Goal: Navigation & Orientation: Find specific page/section

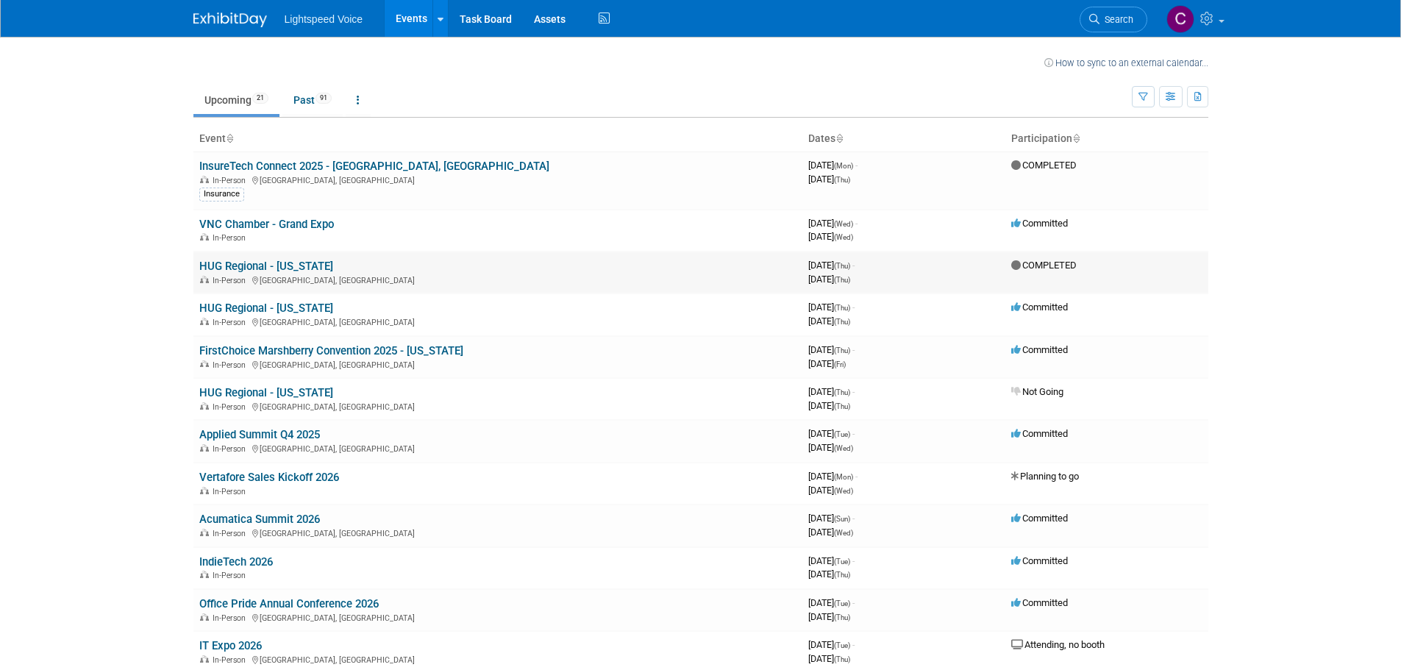
click at [298, 268] on link "HUG Regional - [US_STATE]" at bounding box center [266, 266] width 134 height 13
click at [306, 104] on link "Past 91" at bounding box center [312, 100] width 60 height 28
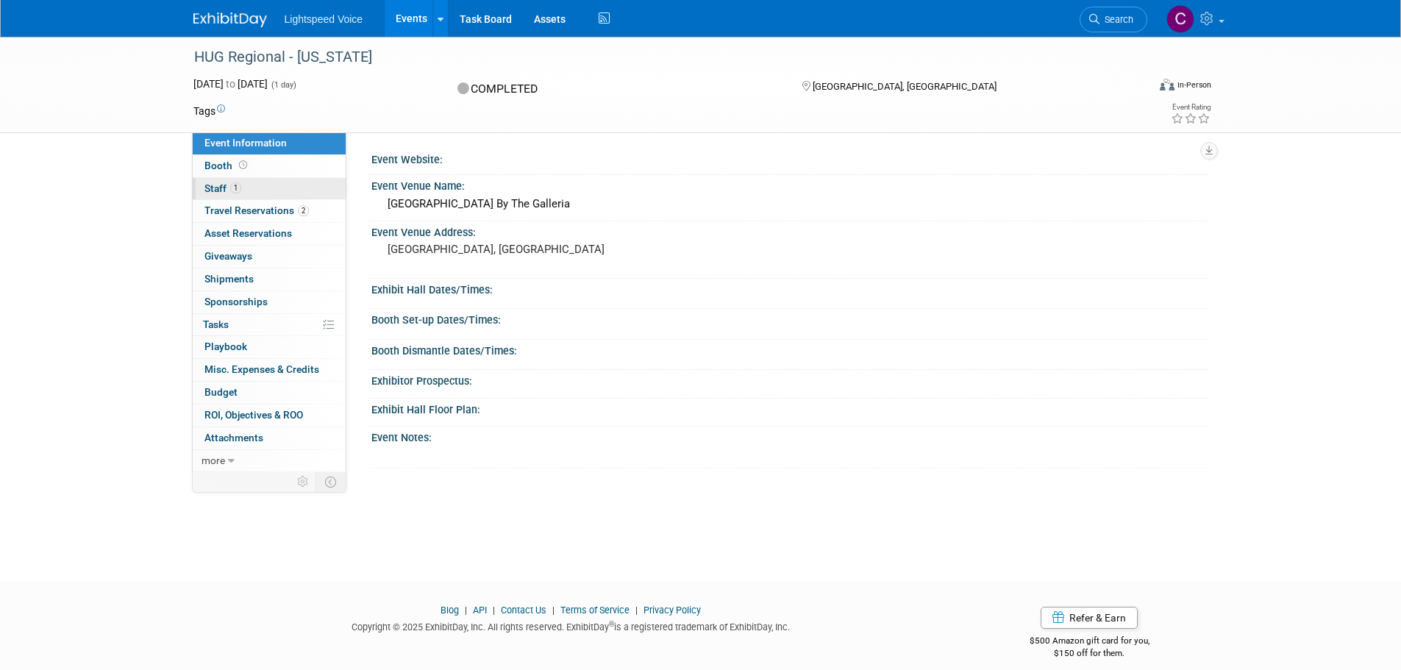
click at [214, 187] on span "Staff 1" at bounding box center [222, 188] width 37 height 12
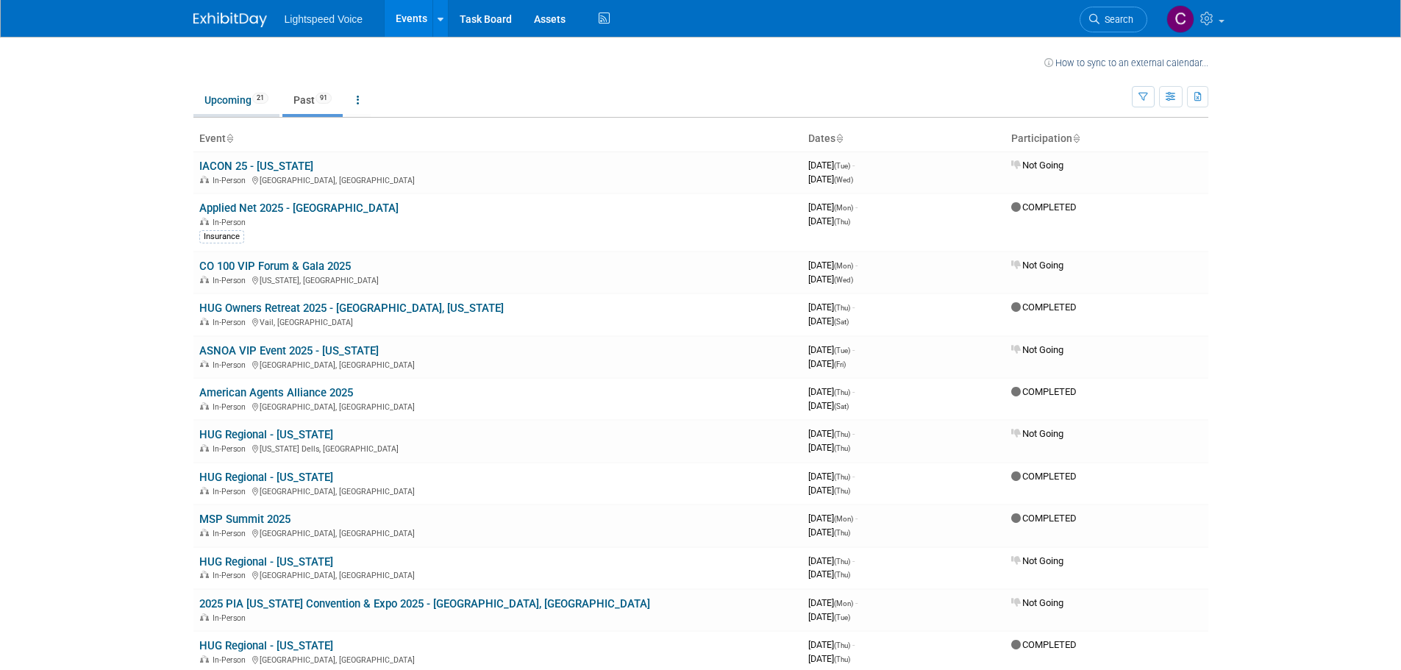
click at [229, 102] on link "Upcoming 21" at bounding box center [236, 100] width 86 height 28
